Goal: Transaction & Acquisition: Purchase product/service

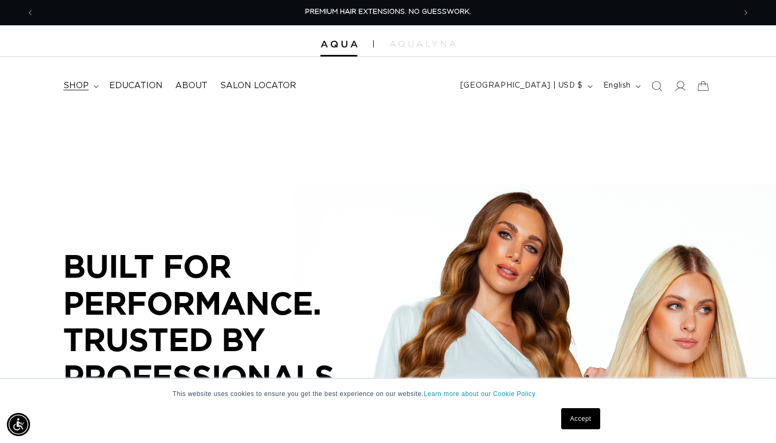
click at [81, 85] on span "shop" at bounding box center [75, 85] width 25 height 11
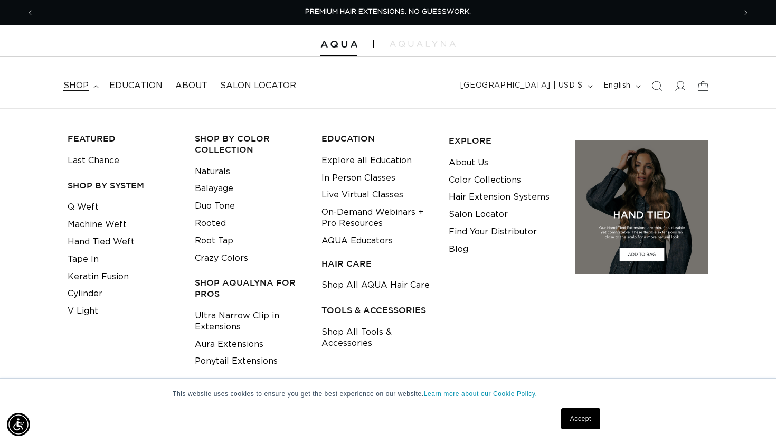
click at [93, 270] on link "Keratin Fusion" at bounding box center [98, 276] width 61 height 17
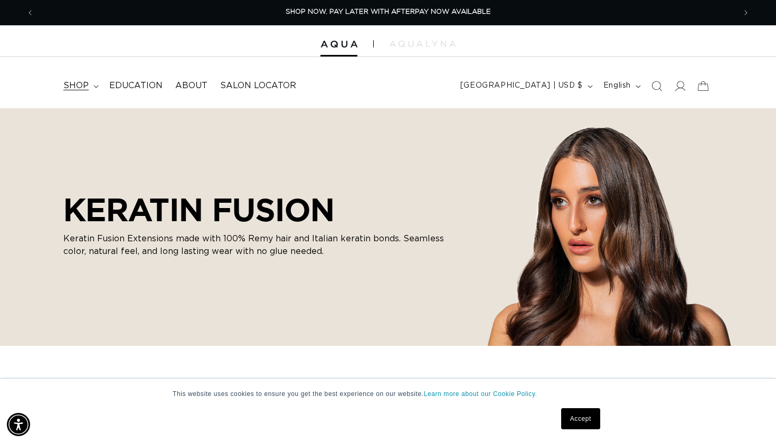
click at [90, 85] on summary "shop" at bounding box center [80, 86] width 46 height 24
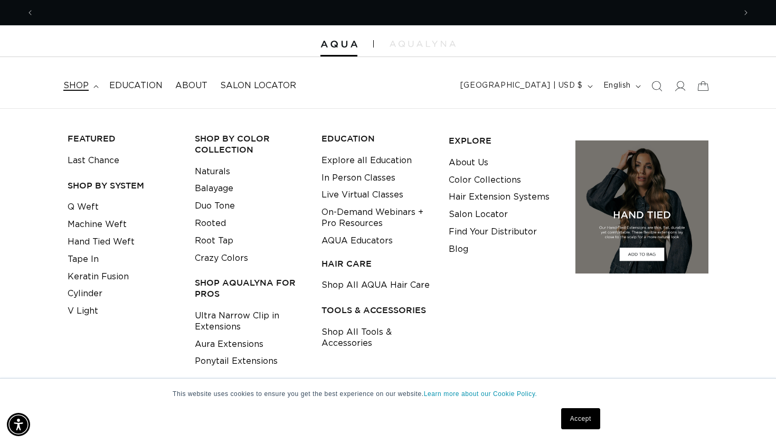
scroll to position [0, 1403]
click at [84, 290] on link "Cylinder" at bounding box center [85, 293] width 35 height 17
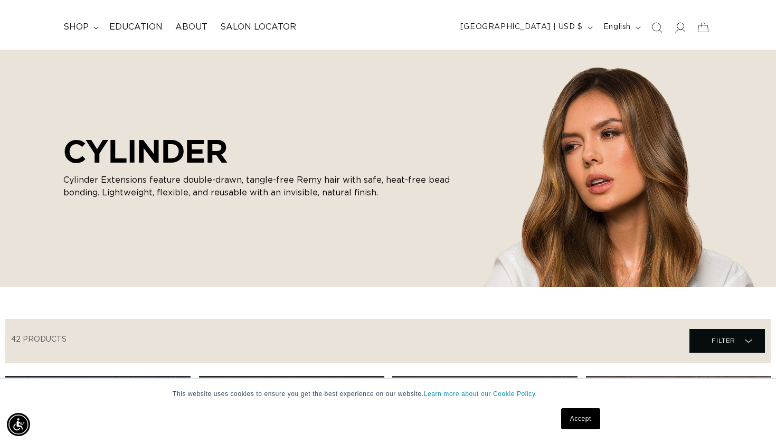
scroll to position [0, 1403]
